Goal: Task Accomplishment & Management: Use online tool/utility

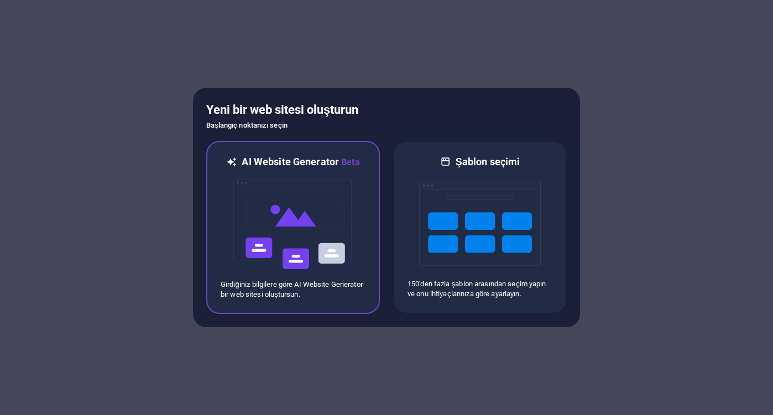
click at [343, 177] on img at bounding box center [293, 224] width 122 height 111
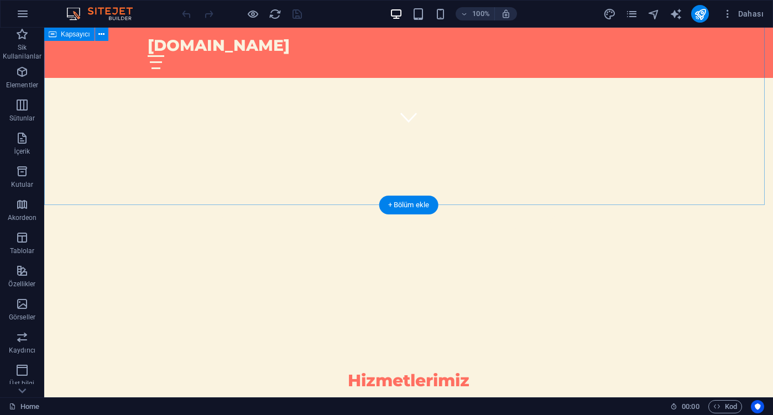
scroll to position [253, 0]
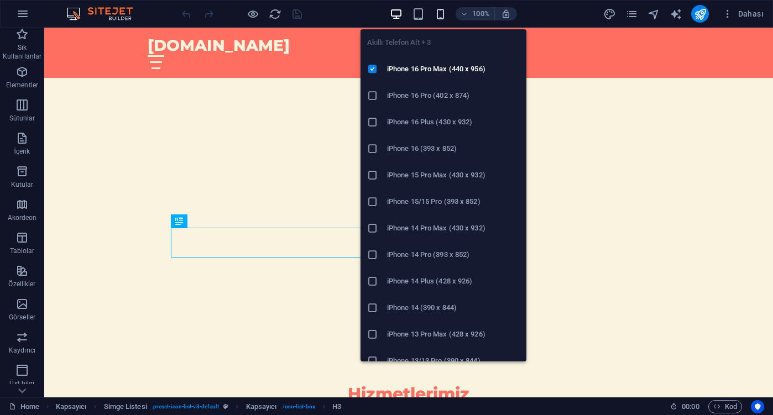
click at [436, 9] on icon "button" at bounding box center [440, 14] width 13 height 13
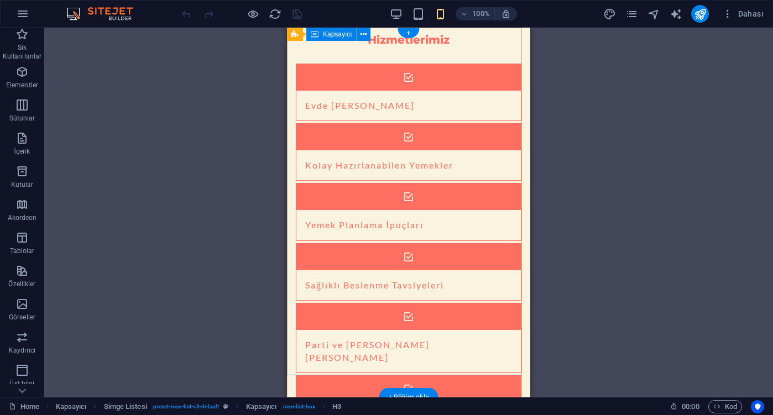
scroll to position [0, 0]
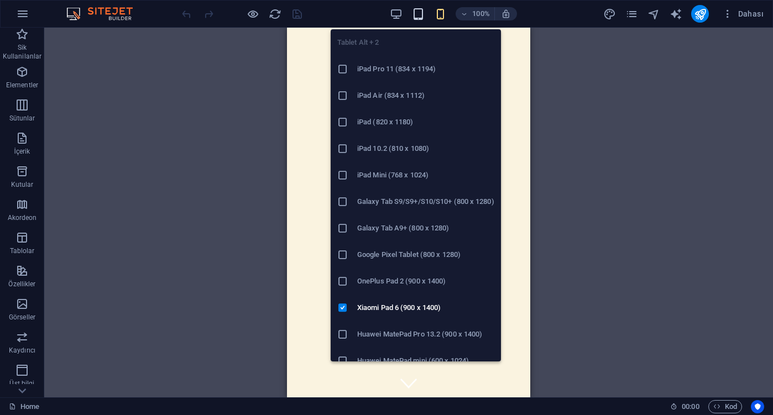
click at [419, 11] on icon "button" at bounding box center [418, 14] width 13 height 13
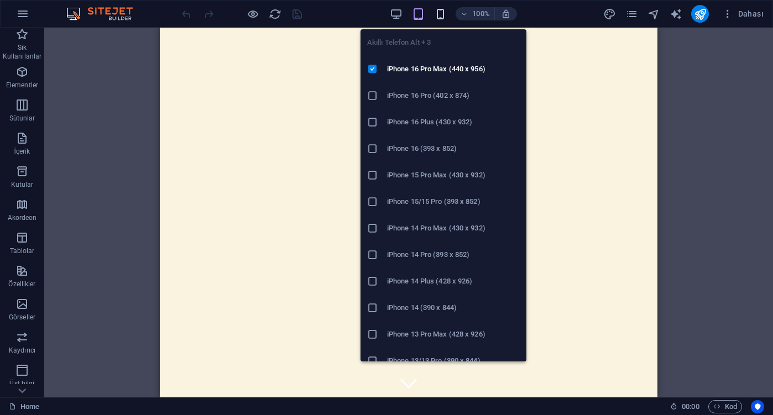
click at [439, 13] on icon "button" at bounding box center [440, 14] width 13 height 13
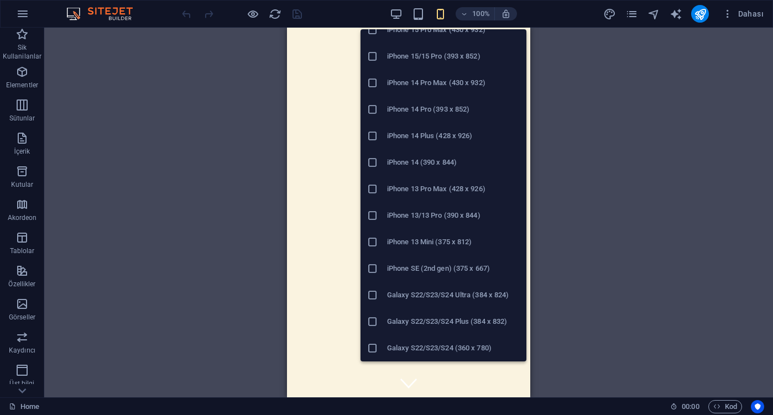
scroll to position [111, 0]
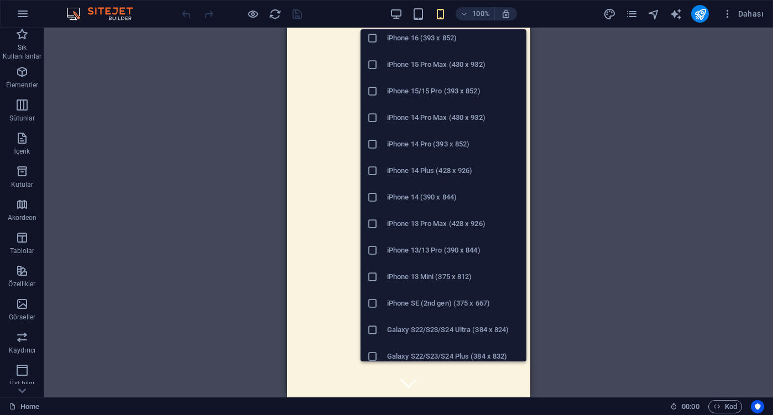
click at [490, 239] on li "iPhone 13/13 Pro (390 x 844)" at bounding box center [443, 250] width 166 height 27
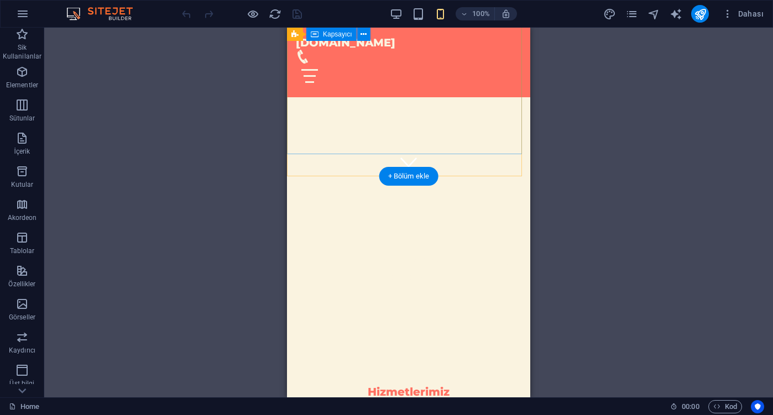
scroll to position [0, 0]
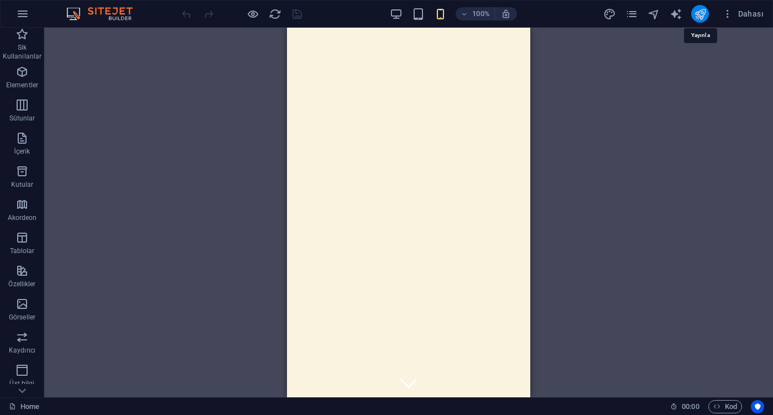
click at [694, 17] on icon "publish" at bounding box center [700, 14] width 13 height 13
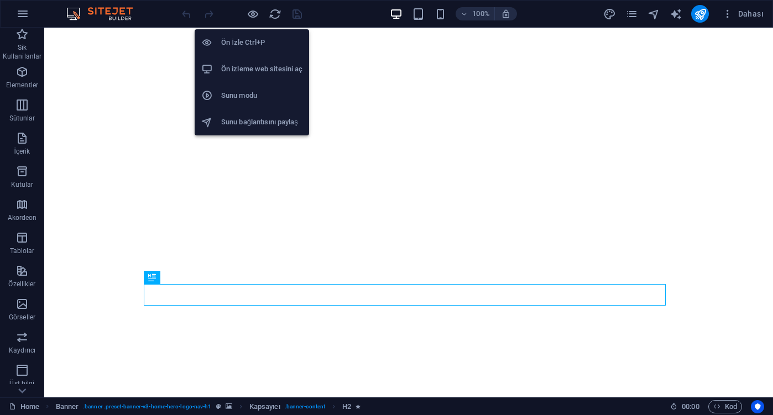
click at [255, 73] on h6 "Ön izleme web sitesini aç" at bounding box center [261, 68] width 81 height 13
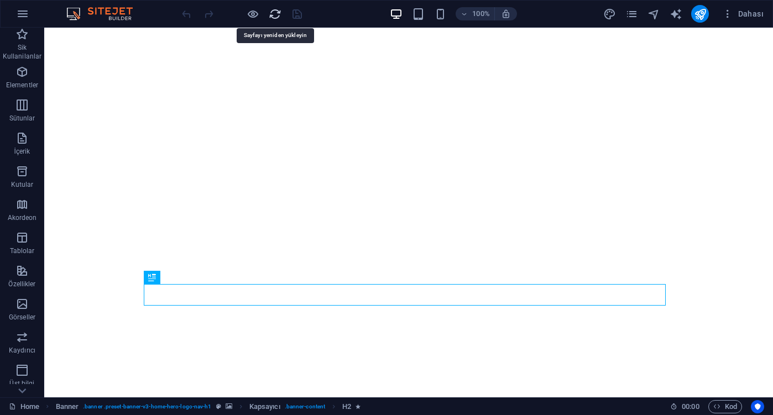
click at [271, 17] on icon "reload" at bounding box center [275, 14] width 13 height 13
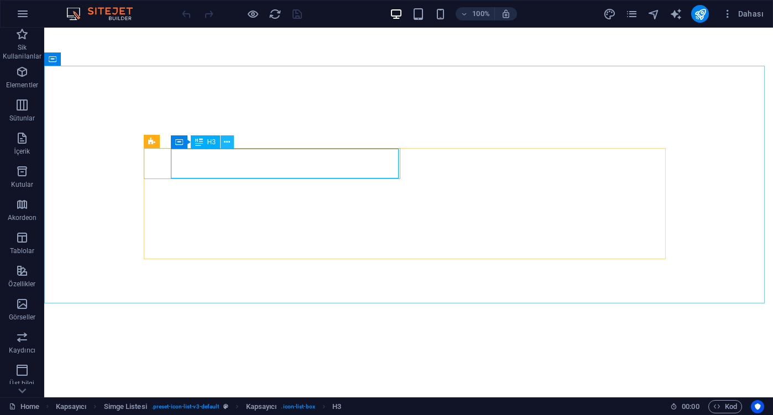
click at [228, 141] on icon at bounding box center [227, 143] width 6 height 12
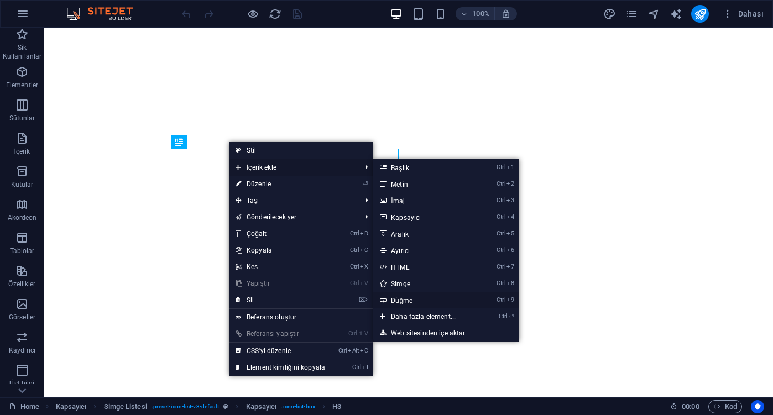
click at [422, 302] on link "Ctrl 9 Düğme" at bounding box center [425, 300] width 104 height 17
